Goal: Transaction & Acquisition: Purchase product/service

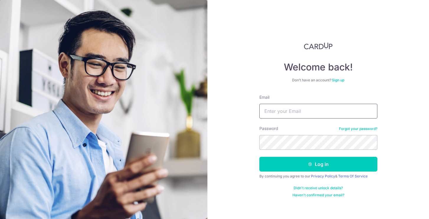
type input "carolync@doctors.org.uk"
click at [318, 164] on button "Log in" at bounding box center [318, 164] width 118 height 15
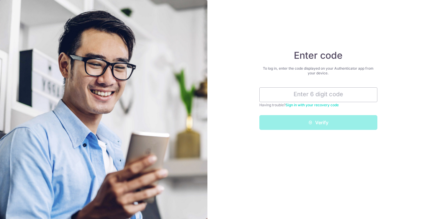
click at [295, 122] on div "Verify" at bounding box center [318, 122] width 125 height 15
click at [297, 96] on input "text" at bounding box center [318, 94] width 118 height 15
type input "775856"
click at [318, 122] on button "Verify" at bounding box center [318, 122] width 118 height 15
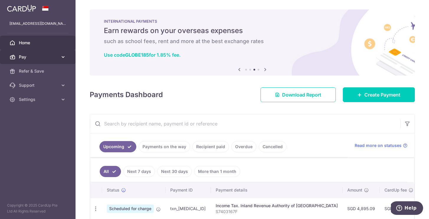
click at [38, 56] on span "Pay" at bounding box center [38, 57] width 39 height 6
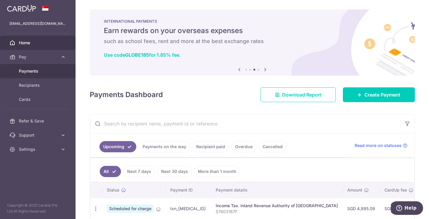
click at [44, 73] on span "Payments" at bounding box center [38, 71] width 39 height 6
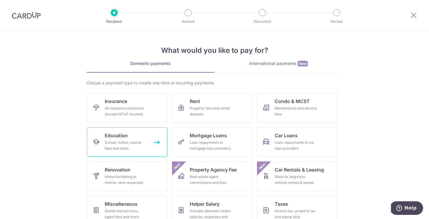
click at [115, 139] on span "Education" at bounding box center [116, 135] width 23 height 7
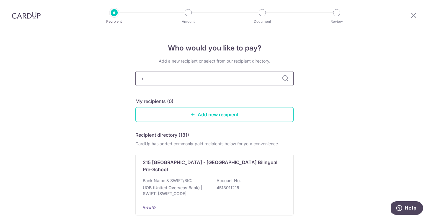
type input "no"
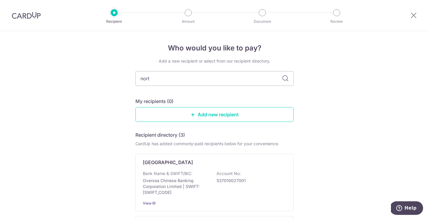
type input "north"
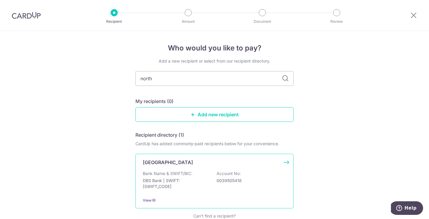
click at [210, 193] on div "[GEOGRAPHIC_DATA] Bank Name & SWIFT/BIC: DBS Bank | SWIFT: [SWIFT_CODE] Account…" at bounding box center [214, 181] width 158 height 55
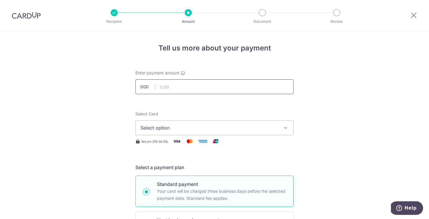
click at [166, 87] on input "text" at bounding box center [214, 86] width 158 height 15
type input "15,141.00"
click at [164, 128] on span "Select option" at bounding box center [208, 127] width 137 height 7
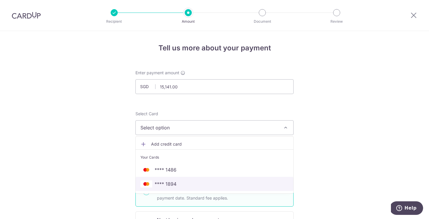
click at [155, 182] on span "**** 1894" at bounding box center [165, 183] width 22 height 7
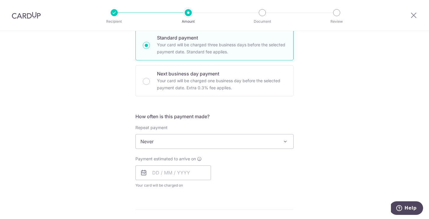
scroll to position [148, 0]
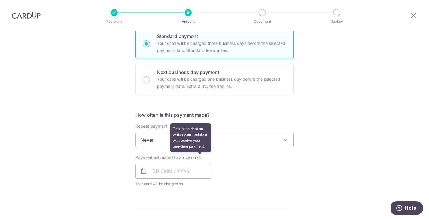
click at [200, 157] on icon at bounding box center [199, 157] width 5 height 5
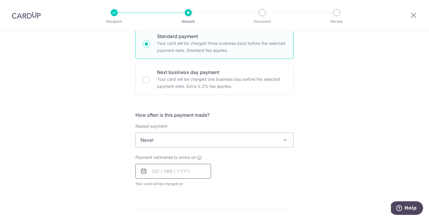
click at [182, 171] on input "text" at bounding box center [172, 171] width 75 height 15
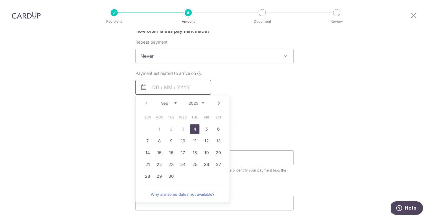
scroll to position [232, 0]
click at [195, 131] on link "4" at bounding box center [194, 128] width 9 height 9
type input "[DATE]"
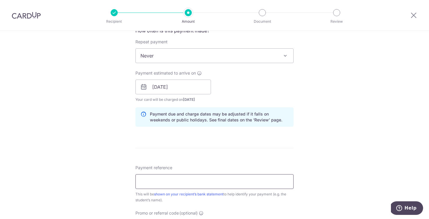
click at [172, 182] on input "Payment reference" at bounding box center [214, 181] width 158 height 15
click at [72, 161] on div "Tell us more about your payment Enter payment amount SGD 15,141.00 15141.00 Sel…" at bounding box center [214, 77] width 429 height 557
click at [232, 182] on input "INV067633DROMGOOLEWILLIAM" at bounding box center [214, 181] width 158 height 15
type input "INV067633DROMGOOLEFINN"
click at [118, 151] on div "Tell us more about your payment Enter payment amount SGD 15,141.00 15141.00 Sel…" at bounding box center [214, 77] width 429 height 557
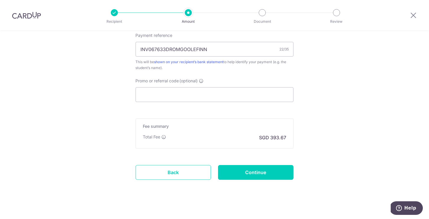
scroll to position [365, 0]
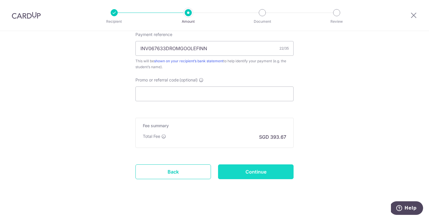
click at [252, 168] on input "Continue" at bounding box center [255, 171] width 75 height 15
type input "Create Schedule"
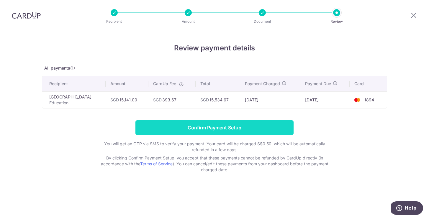
click at [252, 124] on input "Confirm Payment Setup" at bounding box center [214, 127] width 158 height 15
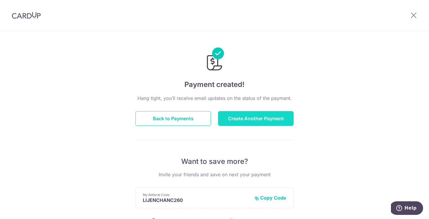
click at [250, 122] on button "Create Another Payment" at bounding box center [255, 118] width 75 height 15
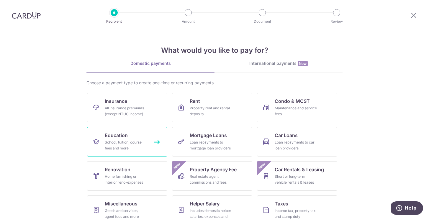
click at [133, 137] on link "Education School, tuition, course fees and more" at bounding box center [127, 141] width 80 height 29
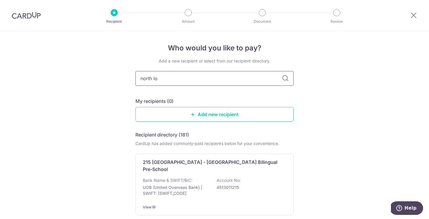
type input "north lon"
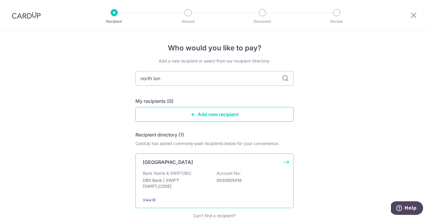
click at [180, 165] on p "[GEOGRAPHIC_DATA]" at bounding box center [168, 162] width 50 height 7
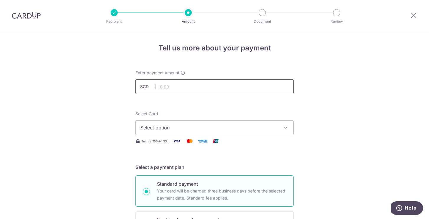
click at [172, 85] on input "text" at bounding box center [214, 86] width 158 height 15
type input "15,714.00"
click at [155, 130] on span "Select option" at bounding box center [208, 127] width 137 height 7
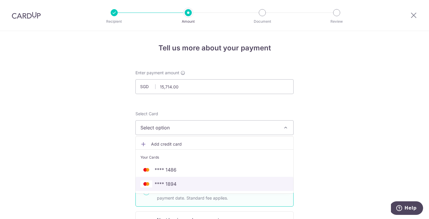
click at [168, 181] on span "**** 1894" at bounding box center [165, 183] width 22 height 7
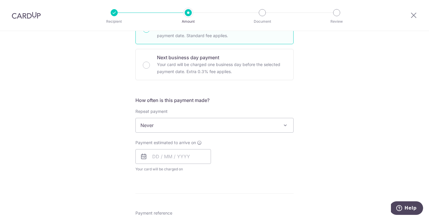
scroll to position [164, 0]
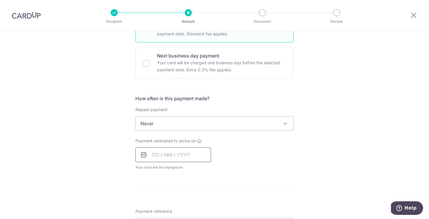
click at [185, 153] on input "text" at bounding box center [172, 154] width 75 height 15
click at [195, 195] on link "4" at bounding box center [194, 196] width 9 height 9
type input "[DATE]"
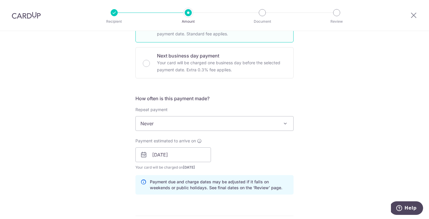
click at [123, 179] on div "Tell us more about your payment Enter payment amount SGD 15,714.00 15714.00 Sel…" at bounding box center [214, 145] width 429 height 557
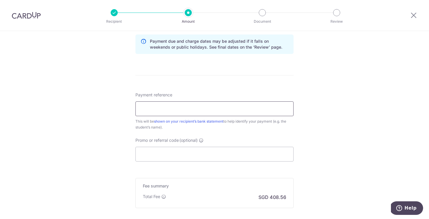
scroll to position [307, 0]
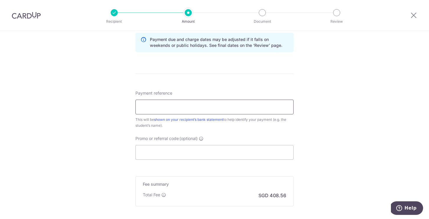
click at [155, 108] on input "Payment reference" at bounding box center [214, 107] width 158 height 15
type input "INV067895DROMGOOLEWILLIAM"
click at [101, 135] on div "Tell us more about your payment Enter payment amount SGD 15,714.00 15714.00 Sel…" at bounding box center [214, 2] width 429 height 557
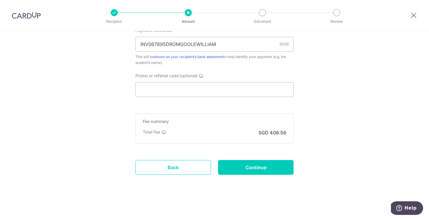
scroll to position [369, 0]
click at [243, 165] on input "Continue" at bounding box center [255, 167] width 75 height 15
type input "Create Schedule"
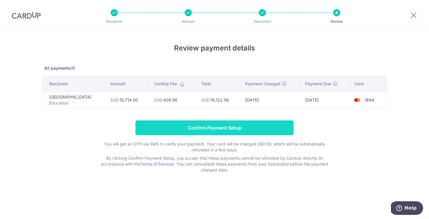
click at [177, 128] on input "Confirm Payment Setup" at bounding box center [214, 127] width 158 height 15
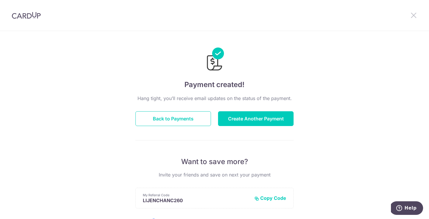
click at [414, 16] on icon at bounding box center [413, 14] width 7 height 7
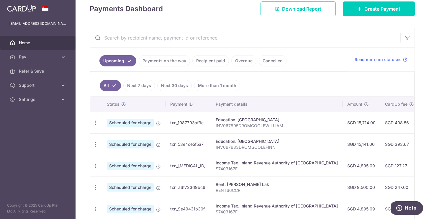
scroll to position [78, 0]
